Goal: Task Accomplishment & Management: Use online tool/utility

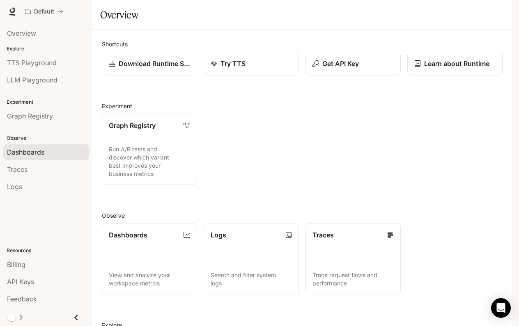
click at [55, 149] on div "Dashboards" at bounding box center [46, 152] width 78 height 10
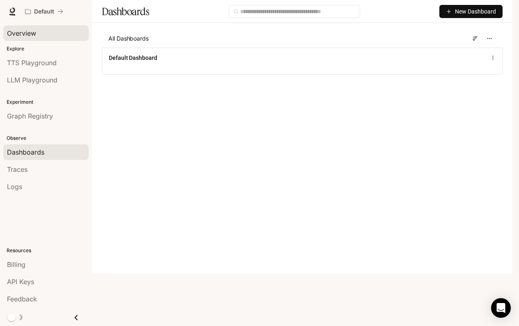
click at [26, 34] on span "Overview" at bounding box center [21, 33] width 29 height 10
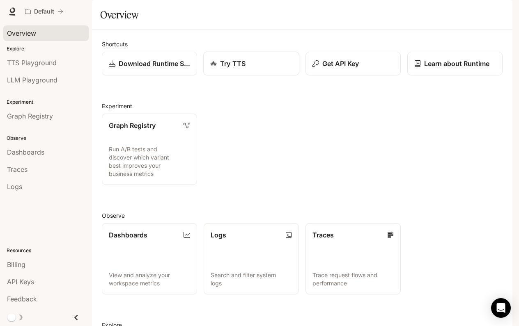
click at [241, 76] on link "Try TTS" at bounding box center [251, 64] width 96 height 24
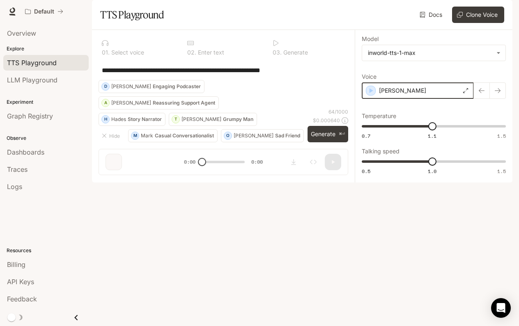
click at [368, 95] on icon "button" at bounding box center [371, 91] width 8 height 8
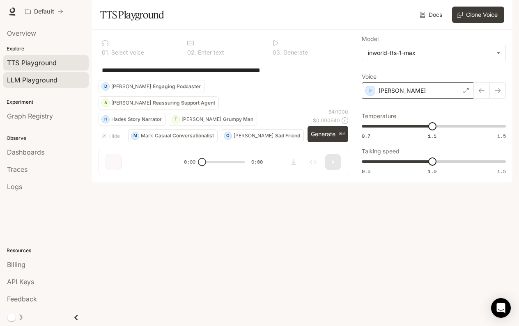
click at [46, 78] on span "LLM Playground" at bounding box center [32, 80] width 51 height 10
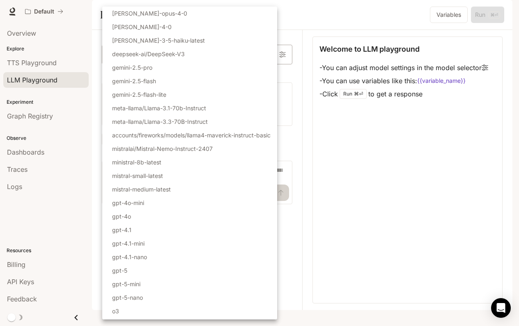
click at [263, 76] on body "Skip to main content Default Runtime Runtime Documentation Documentation Portal…" at bounding box center [259, 163] width 519 height 326
click at [360, 163] on div at bounding box center [259, 163] width 519 height 326
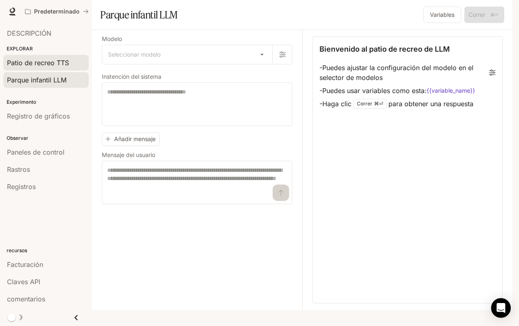
click at [47, 62] on span "Patio de recreo TTS" at bounding box center [38, 63] width 62 height 10
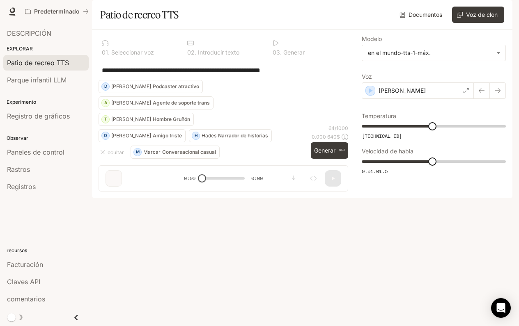
click at [28, 47] on p "EXPLORAR" at bounding box center [46, 48] width 92 height 7
click at [30, 48] on p "EXPLORAR" at bounding box center [46, 48] width 92 height 7
click at [37, 32] on span "DESCRIPCIÓN" at bounding box center [29, 33] width 44 height 10
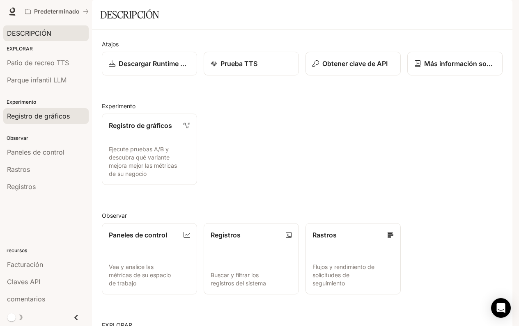
click at [55, 115] on span "Registro de gráficos" at bounding box center [38, 116] width 63 height 10
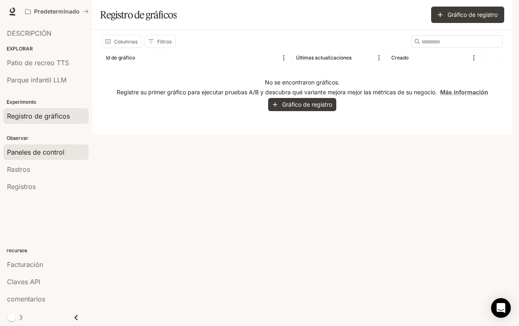
click at [44, 154] on span "Paneles de control" at bounding box center [35, 152] width 57 height 10
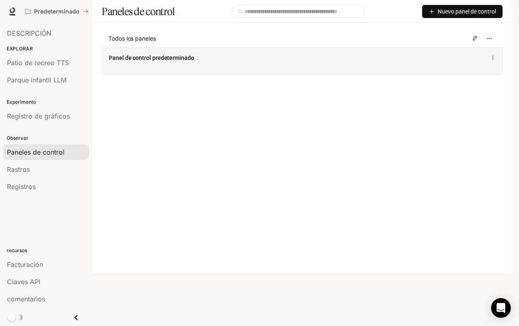
click at [446, 74] on div "Panel de control predeterminado" at bounding box center [302, 61] width 400 height 27
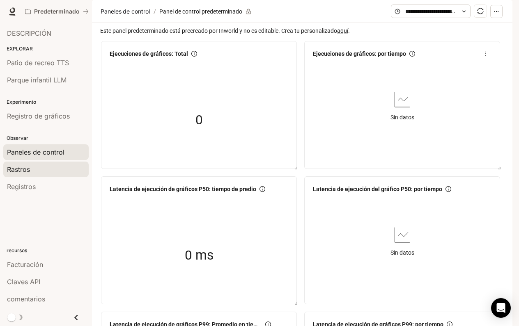
click at [30, 172] on span "Rastros" at bounding box center [18, 170] width 23 height 10
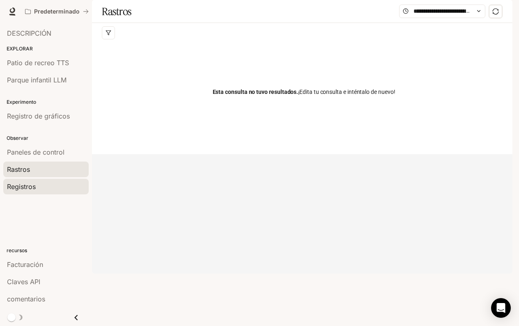
click at [36, 187] on div "Registros" at bounding box center [46, 187] width 78 height 10
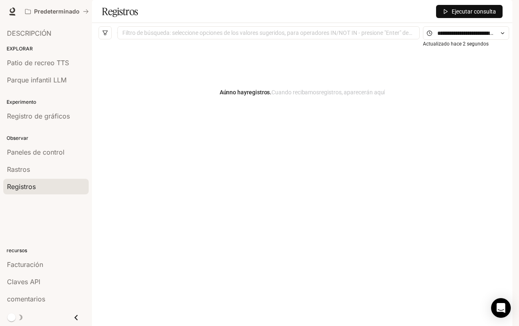
click at [35, 46] on p "EXPLORAR" at bounding box center [46, 48] width 92 height 7
click at [42, 30] on span "DESCRIPCIÓN" at bounding box center [29, 33] width 44 height 10
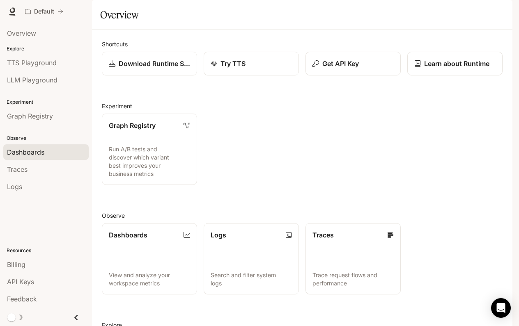
click at [53, 150] on div "Dashboards" at bounding box center [46, 152] width 78 height 10
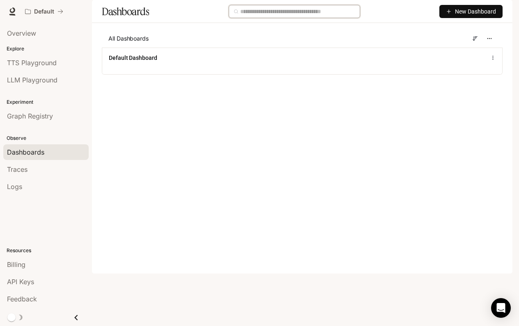
click at [264, 16] on input "text" at bounding box center [297, 11] width 115 height 9
click at [400, 18] on div "New Dashboard" at bounding box center [329, 11] width 347 height 13
click at [465, 16] on span "New Dashboard" at bounding box center [475, 11] width 41 height 9
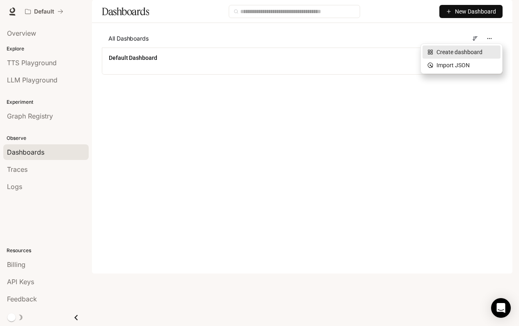
click at [478, 53] on div "Create dashboard" at bounding box center [461, 52] width 68 height 9
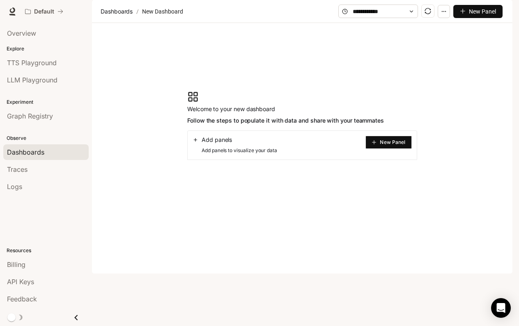
click at [276, 155] on span "Add panels to visualize your data" at bounding box center [235, 151] width 85 height 8
click at [216, 126] on section "Welcome to your new dashboard Follow the steps to populate it with data and sha…" at bounding box center [285, 108] width 197 height 34
click at [398, 145] on span "New Panel" at bounding box center [392, 142] width 25 height 4
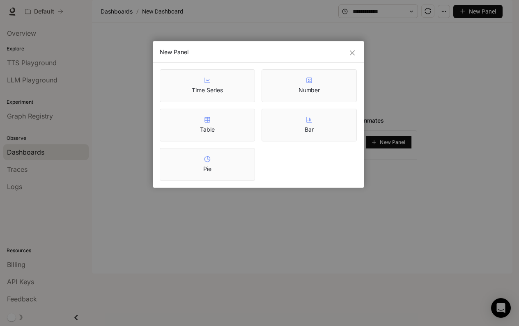
click at [234, 129] on div "Table" at bounding box center [207, 125] width 95 height 33
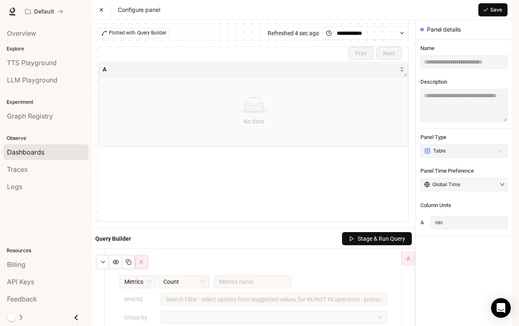
click at [101, 13] on icon at bounding box center [102, 10] width 6 height 6
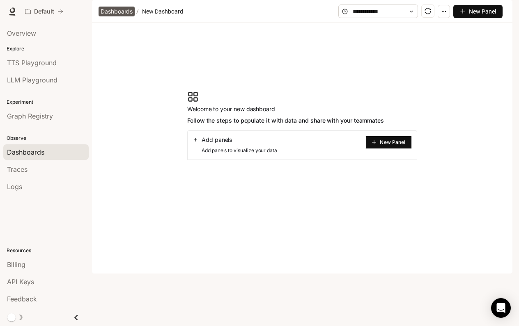
click at [121, 16] on span "Dashboards" at bounding box center [117, 12] width 32 height 10
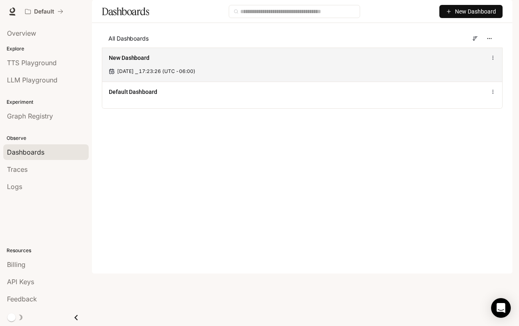
click at [494, 61] on icon at bounding box center [492, 58] width 5 height 6
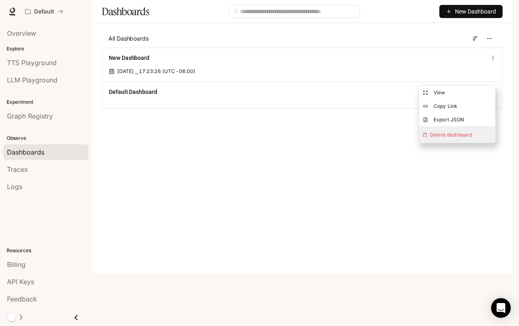
click at [449, 137] on span "Delete dashboard" at bounding box center [457, 135] width 76 height 16
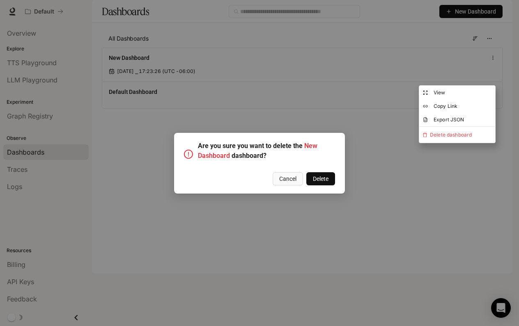
click at [310, 185] on button "Delete" at bounding box center [320, 178] width 29 height 13
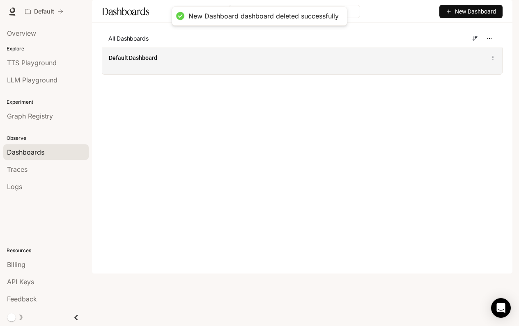
click at [493, 61] on icon at bounding box center [492, 58] width 5 height 6
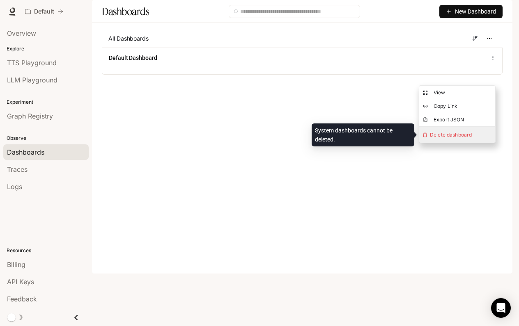
click at [454, 133] on span "Delete dashboard" at bounding box center [457, 135] width 76 height 16
click at [439, 138] on span "Delete dashboard" at bounding box center [457, 135] width 76 height 16
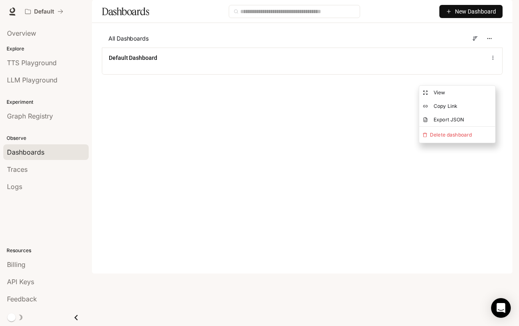
click at [249, 87] on main "Dashboards New Dashboard All Dashboards Default Dashboard" at bounding box center [302, 43] width 421 height 87
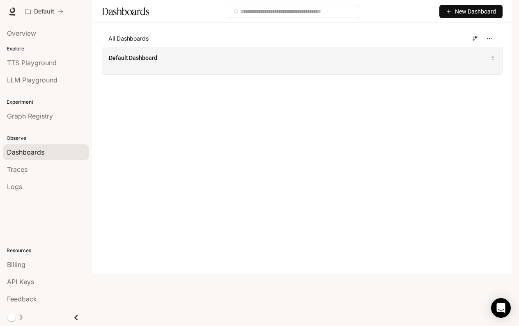
click at [161, 74] on div "Default Dashboard" at bounding box center [302, 61] width 400 height 27
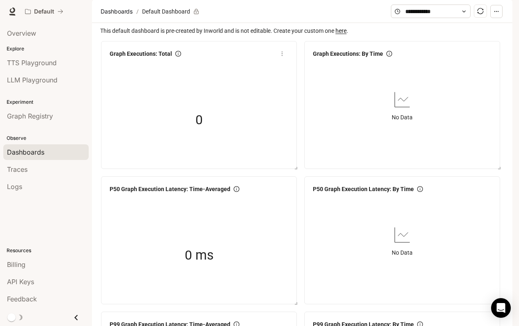
scroll to position [4, 0]
click at [467, 14] on icon at bounding box center [464, 12] width 6 height 6
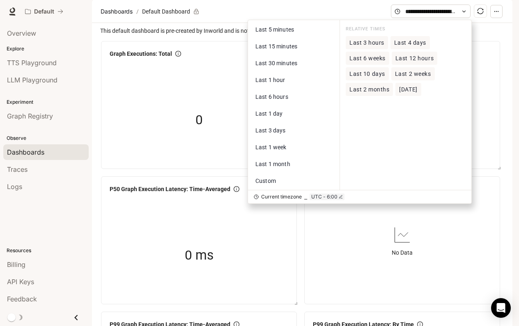
click at [467, 14] on icon at bounding box center [464, 12] width 6 height 6
click at [188, 145] on div "0" at bounding box center [199, 120] width 82 height 53
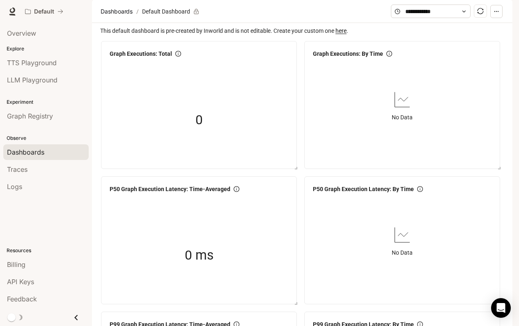
scroll to position [0, 0]
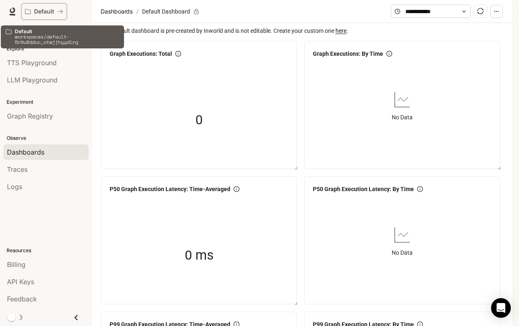
click at [55, 8] on div "Default" at bounding box center [41, 11] width 32 height 7
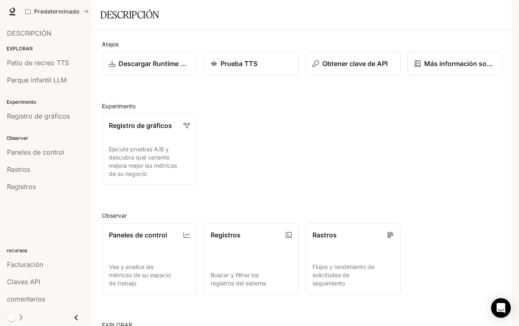
click at [496, 11] on img "button" at bounding box center [500, 11] width 11 height 11
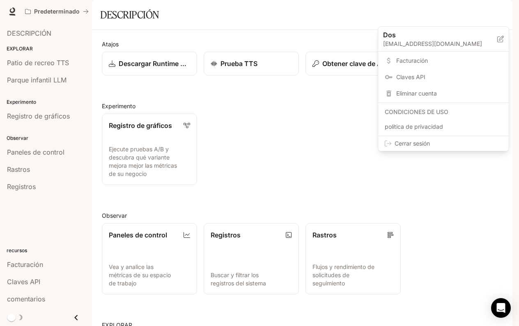
click at [430, 142] on span "Cerrar sesión" at bounding box center [449, 144] width 108 height 8
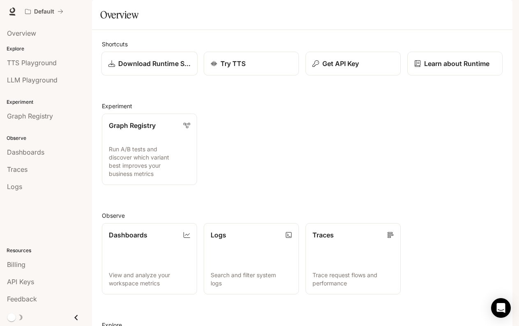
click at [147, 76] on link "Download Runtime SDK" at bounding box center [149, 64] width 96 height 24
click at [185, 129] on icon at bounding box center [187, 125] width 7 height 7
click at [342, 76] on button "Get API Key" at bounding box center [353, 64] width 96 height 24
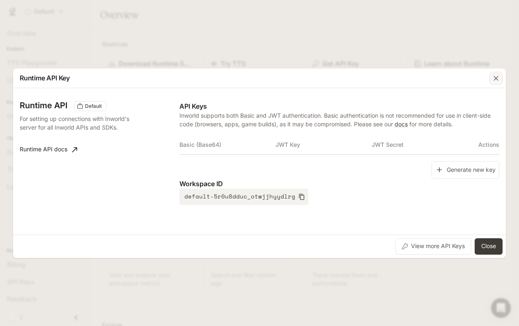
click at [494, 81] on div "button" at bounding box center [495, 78] width 13 height 13
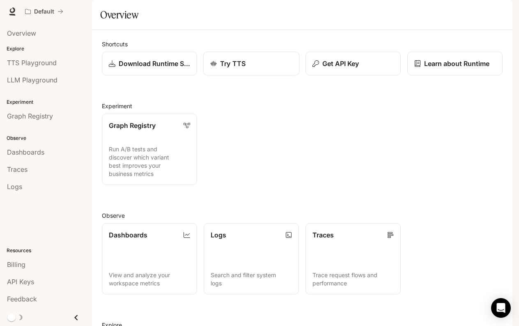
click at [243, 69] on p "Try TTS" at bounding box center [232, 64] width 25 height 10
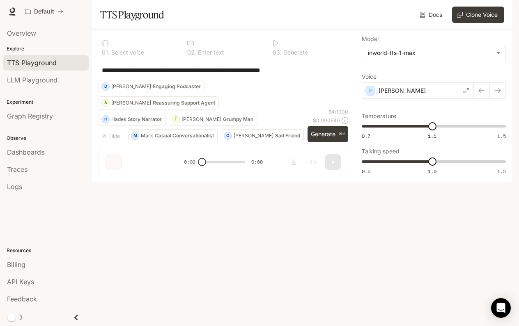
click at [434, 23] on link "Docs" at bounding box center [432, 15] width 28 height 16
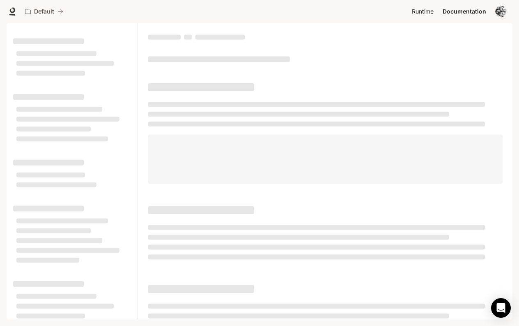
click at [422, 11] on span "Runtime" at bounding box center [423, 12] width 22 height 10
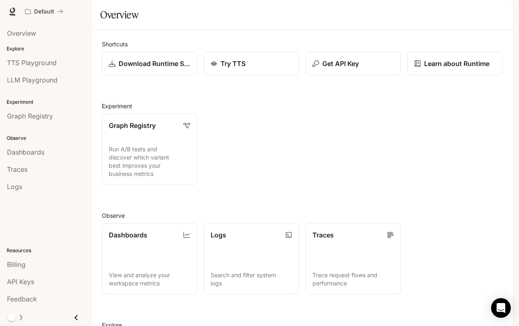
click at [457, 13] on span "Documentation" at bounding box center [463, 12] width 41 height 10
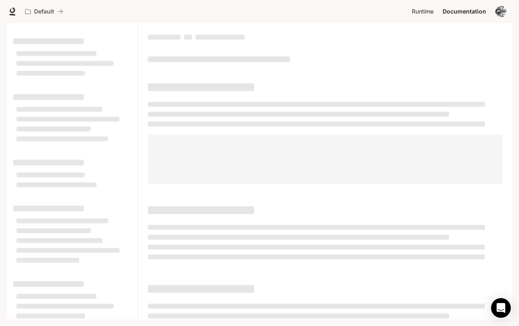
click at [421, 12] on span "Runtime" at bounding box center [423, 12] width 22 height 10
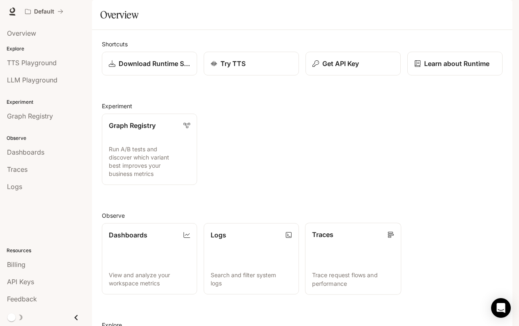
scroll to position [115, 0]
click at [138, 223] on link "Dashboards View and analyze your workspace metrics" at bounding box center [149, 259] width 96 height 72
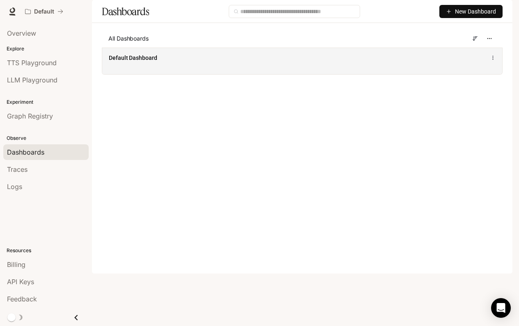
click at [495, 61] on icon at bounding box center [492, 58] width 5 height 6
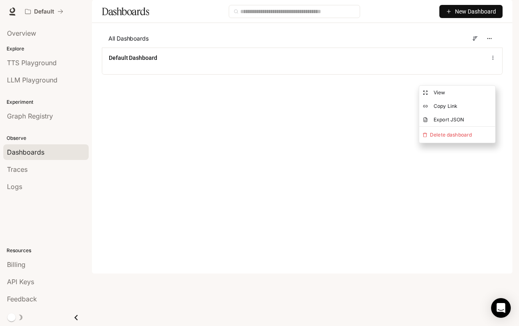
click at [299, 87] on main "Dashboards New Dashboard All Dashboards Default Dashboard" at bounding box center [302, 43] width 421 height 87
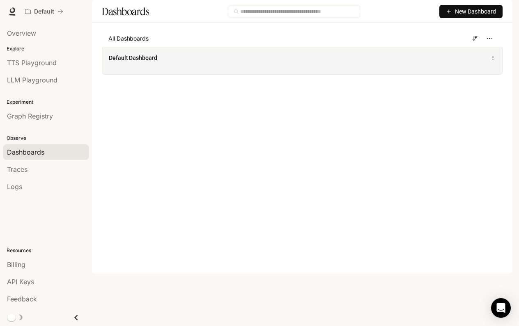
click at [494, 61] on icon at bounding box center [492, 58] width 5 height 6
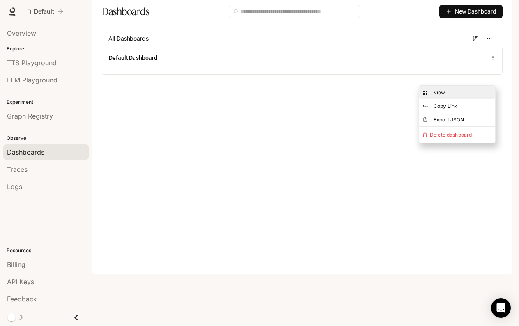
click at [463, 95] on button "View" at bounding box center [457, 93] width 76 height 14
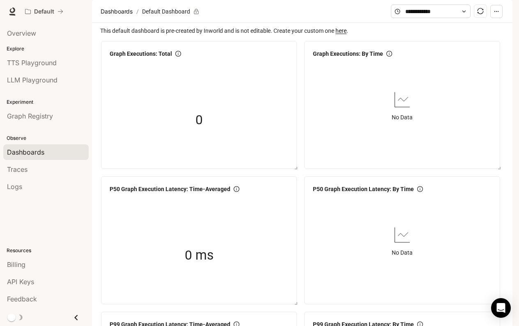
click at [17, 133] on div "Observe Dashboards Traces Logs" at bounding box center [46, 161] width 92 height 71
click at [24, 143] on div "Observe Dashboards Traces Logs" at bounding box center [46, 161] width 92 height 71
click at [25, 167] on span "Traces" at bounding box center [17, 170] width 21 height 10
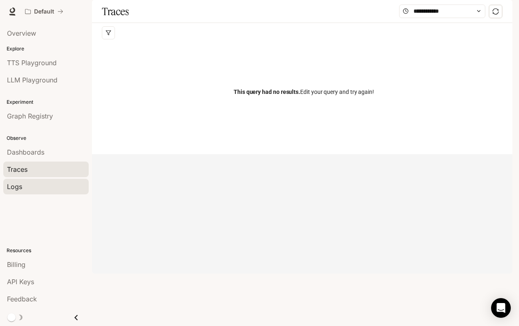
click at [25, 186] on div "Logs" at bounding box center [46, 187] width 78 height 10
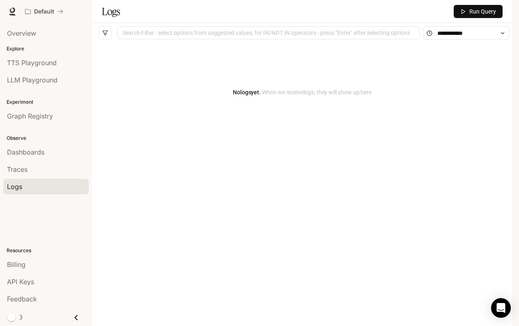
click at [32, 103] on p "Experiment" at bounding box center [46, 102] width 92 height 7
click at [36, 115] on span "Graph Registry" at bounding box center [30, 116] width 46 height 10
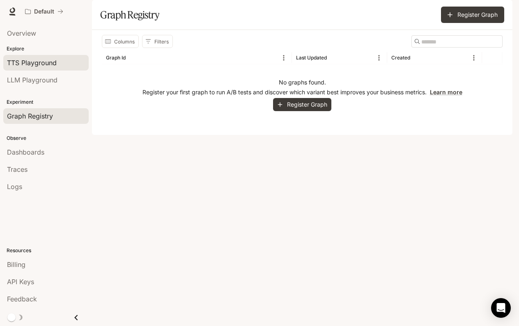
click at [45, 63] on span "TTS Playground" at bounding box center [32, 63] width 50 height 10
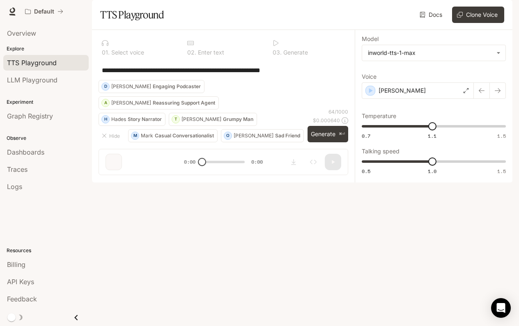
click at [126, 55] on p "Select voice" at bounding box center [127, 53] width 34 height 6
click at [101, 59] on div "0 1 . Select voice" at bounding box center [138, 48] width 79 height 22
drag, startPoint x: 316, startPoint y: 91, endPoint x: 56, endPoint y: 94, distance: 260.0
click at [92, 94] on main "**********" at bounding box center [302, 91] width 421 height 183
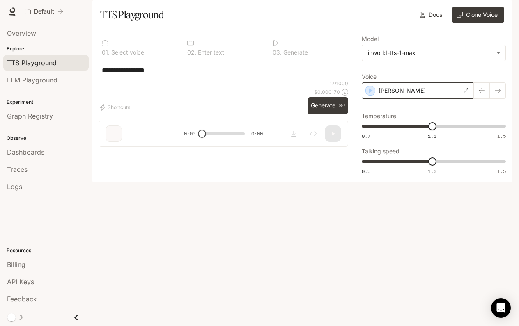
type textarea "**********"
click at [375, 95] on div "button" at bounding box center [370, 90] width 9 height 9
click at [202, 46] on div at bounding box center [223, 43] width 72 height 7
click at [415, 77] on body "**********" at bounding box center [259, 163] width 519 height 326
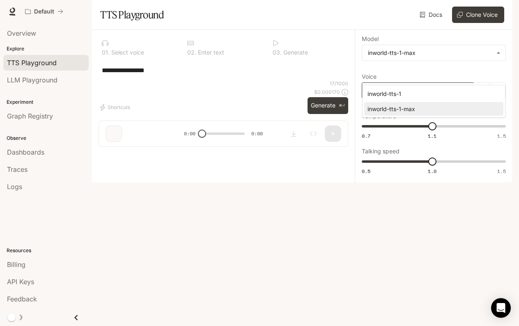
drag, startPoint x: 307, startPoint y: 99, endPoint x: 296, endPoint y: 103, distance: 11.4
click at [306, 99] on div at bounding box center [259, 163] width 519 height 326
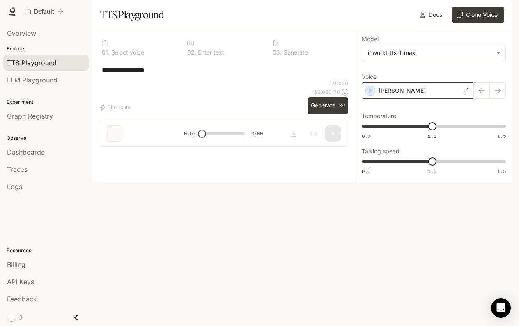
click at [451, 99] on div "Dennis" at bounding box center [418, 91] width 112 height 16
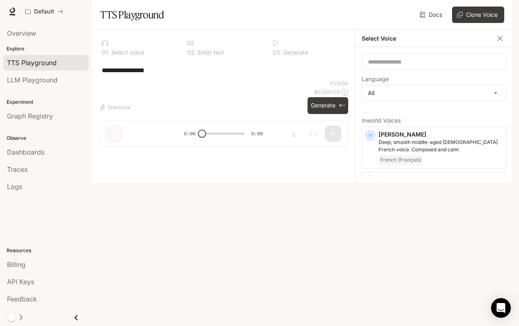
click at [421, 248] on div "English" at bounding box center [441, 243] width 124 height 10
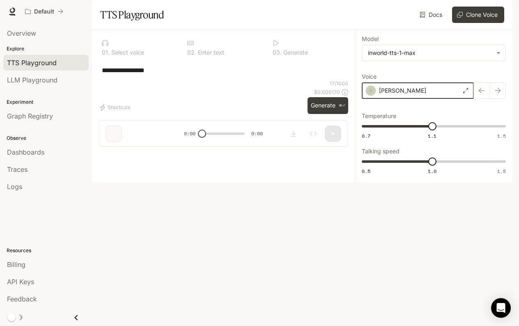
click at [367, 95] on icon "button" at bounding box center [371, 91] width 8 height 8
click at [468, 93] on icon at bounding box center [466, 90] width 5 height 5
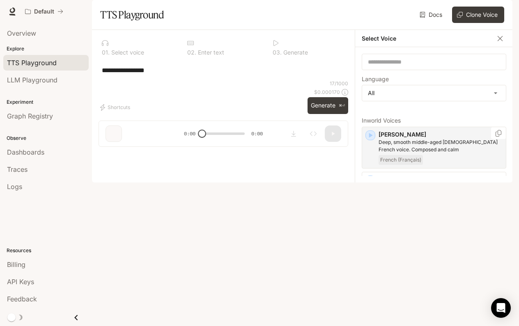
click at [405, 154] on p "Deep, smooth middle-aged male French voice. Composed and calm" at bounding box center [441, 146] width 124 height 15
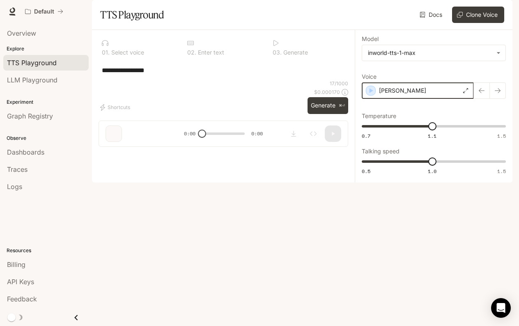
click at [373, 95] on icon "button" at bounding box center [371, 91] width 8 height 8
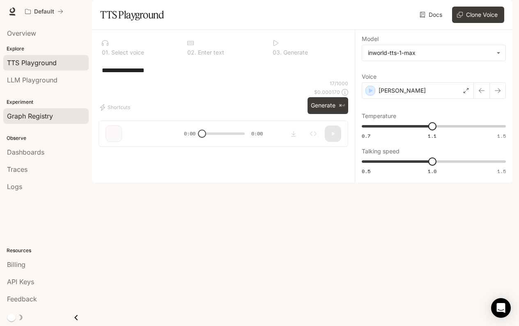
click at [68, 116] on div "Graph Registry" at bounding box center [46, 116] width 78 height 10
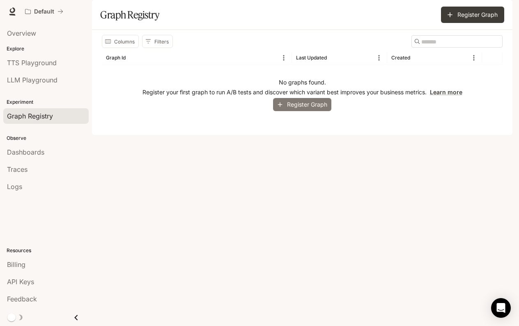
click at [317, 112] on button "Register Graph" at bounding box center [302, 105] width 58 height 14
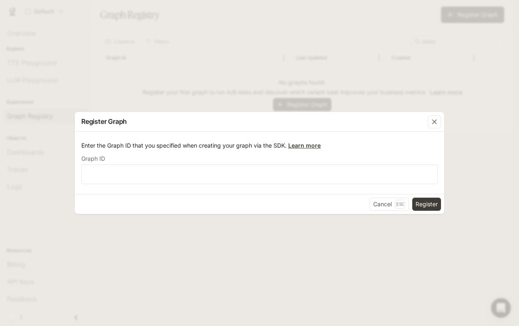
click at [313, 147] on link "Learn more" at bounding box center [304, 145] width 32 height 7
click at [392, 208] on button "Cancel Esc" at bounding box center [389, 204] width 39 height 13
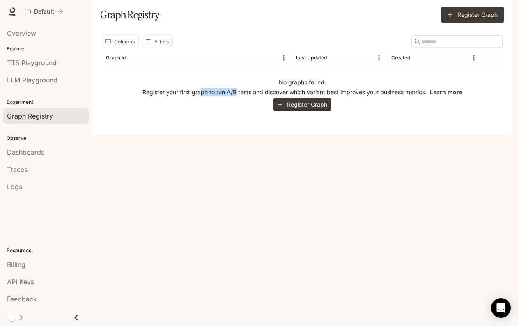
drag, startPoint x: 202, startPoint y: 113, endPoint x: 236, endPoint y: 113, distance: 33.7
click at [236, 97] on p "Register your first graph to run A/B tests and discover which variant best impr…" at bounding box center [302, 92] width 320 height 8
drag, startPoint x: 248, startPoint y: 115, endPoint x: 279, endPoint y: 110, distance: 30.9
click at [279, 110] on div "No graphs found. Register your first graph to run A/B tests and discover which …" at bounding box center [302, 94] width 401 height 61
drag, startPoint x: 348, startPoint y: 119, endPoint x: 362, endPoint y: 122, distance: 14.7
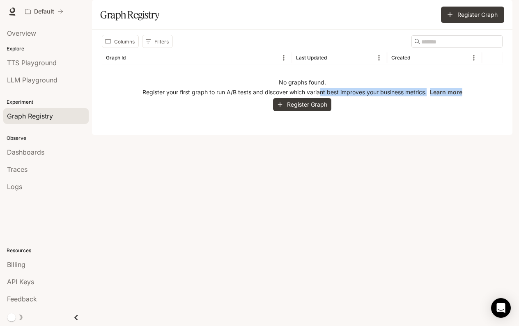
click at [362, 122] on div "No graphs found. Register your first graph to run A/B tests and discover which …" at bounding box center [302, 94] width 401 height 61
click at [380, 125] on div "No graphs found. Register your first graph to run A/B tests and discover which …" at bounding box center [302, 94] width 401 height 61
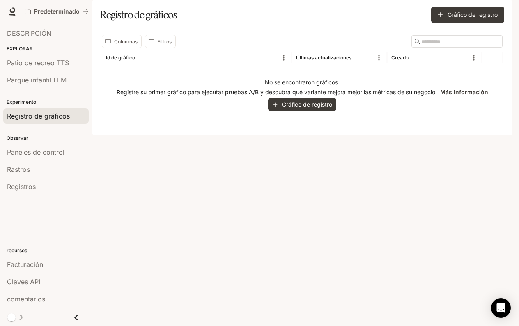
click at [459, 96] on link "Más información" at bounding box center [464, 92] width 48 height 7
click at [37, 60] on span "Patio de recreo TTS" at bounding box center [38, 63] width 62 height 10
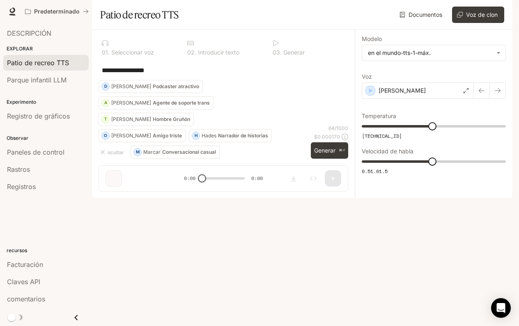
click at [136, 55] on p "Seleccionar voz" at bounding box center [132, 53] width 44 height 6
click at [133, 75] on textarea "**********" at bounding box center [223, 70] width 243 height 9
click at [114, 172] on div "**********" at bounding box center [224, 105] width 250 height 136
click at [114, 198] on div "**********" at bounding box center [223, 114] width 263 height 168
click at [336, 159] on button "Generar ⌘⏎" at bounding box center [329, 150] width 37 height 17
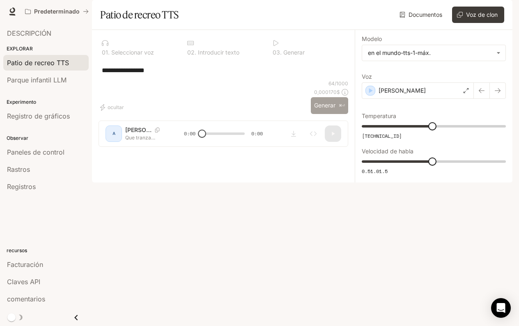
click at [339, 108] on p "⌘⏎" at bounding box center [342, 105] width 6 height 5
click at [308, 80] on div "**********" at bounding box center [224, 70] width 250 height 20
click at [452, 74] on body "**********" at bounding box center [259, 163] width 519 height 326
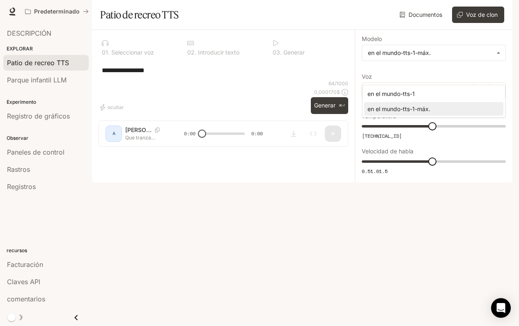
click at [280, 142] on div at bounding box center [259, 163] width 519 height 326
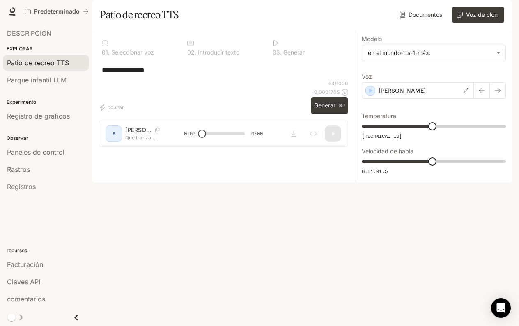
click at [115, 154] on div "**********" at bounding box center [223, 92] width 263 height 124
click at [145, 154] on div "**********" at bounding box center [223, 92] width 263 height 124
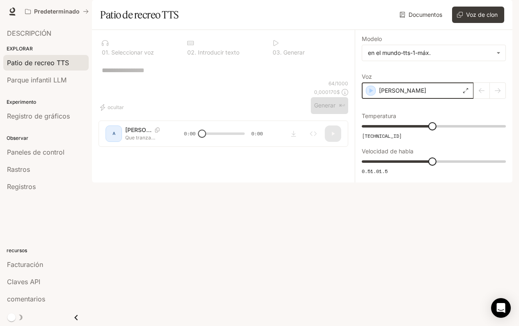
click at [372, 95] on icon "button" at bounding box center [371, 91] width 8 height 8
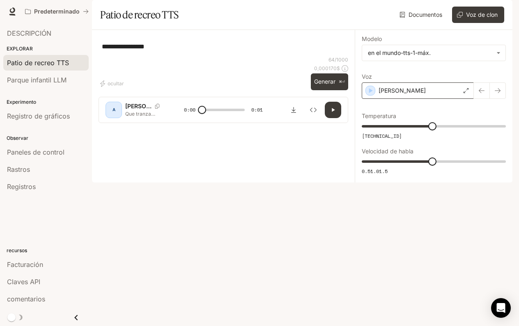
click at [248, 56] on div "**********" at bounding box center [224, 47] width 250 height 20
click at [329, 118] on button "button" at bounding box center [333, 110] width 16 height 16
type input "*"
click at [500, 9] on img "button" at bounding box center [500, 11] width 11 height 11
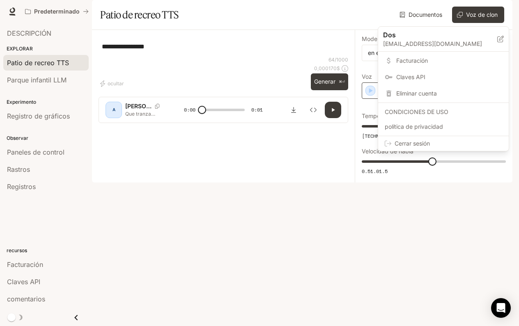
click at [413, 59] on span "Facturación" at bounding box center [449, 61] width 106 height 8
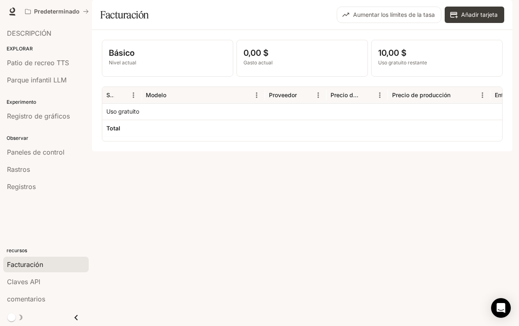
click at [416, 76] on div "10,00 $ Uso gratuito restante" at bounding box center [437, 58] width 131 height 36
click at [182, 120] on div at bounding box center [203, 111] width 123 height 16
click at [162, 152] on div "Básico Nivel actual 0,00 $ Gasto actual 10,00 $ Uso gratuito restante SERVICIO …" at bounding box center [302, 91] width 421 height 122
